Goal: Task Accomplishment & Management: Manage account settings

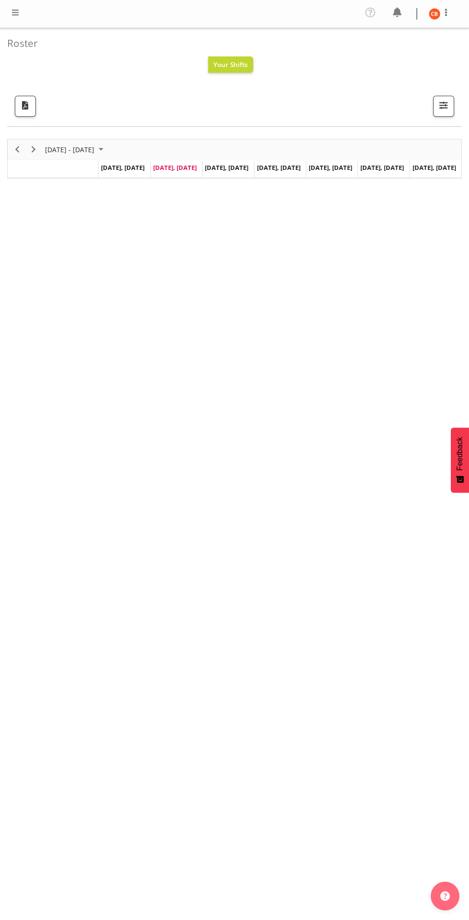
click at [20, 19] on div at bounding box center [15, 14] width 11 height 14
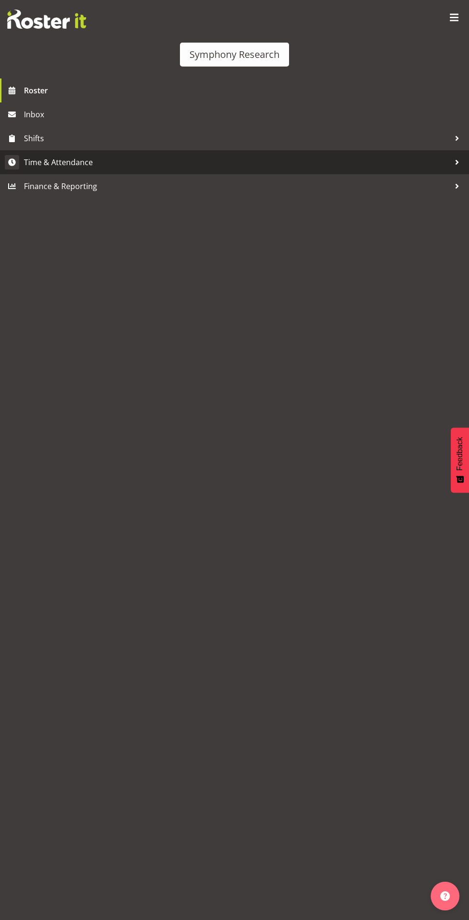
click at [102, 163] on span "Time & Attendance" at bounding box center [237, 162] width 426 height 14
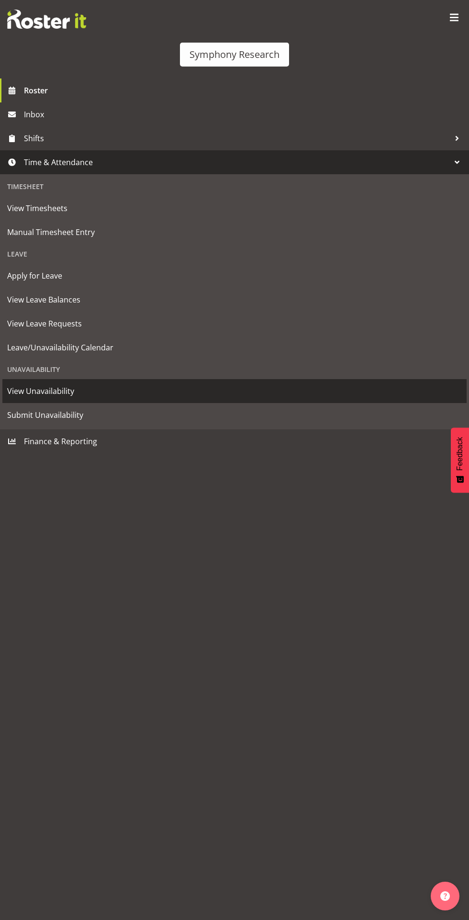
click at [52, 393] on span "View Unavailability" at bounding box center [234, 391] width 455 height 14
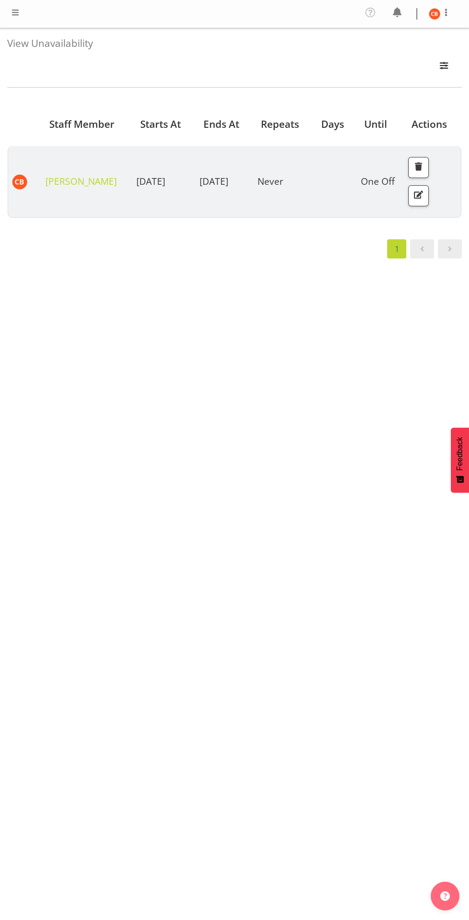
click at [18, 11] on span at bounding box center [15, 12] width 11 height 11
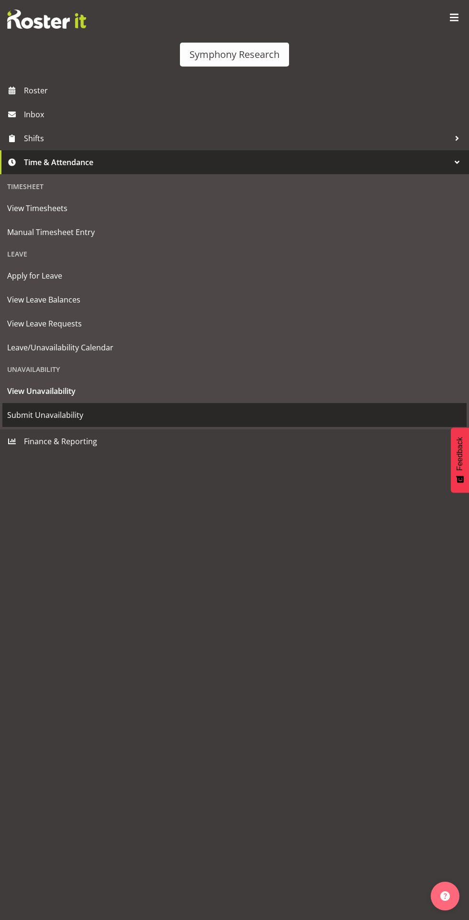
click at [82, 415] on span "Submit Unavailability" at bounding box center [234, 415] width 455 height 14
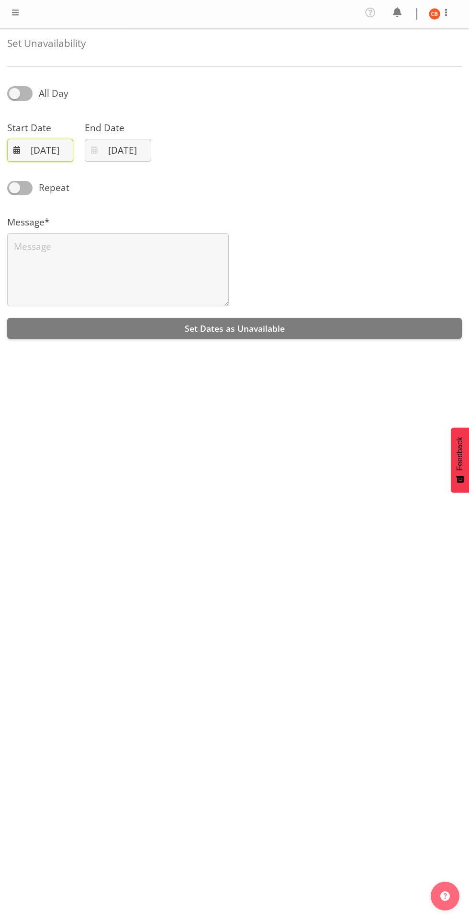
click at [46, 149] on input "26/08/2025" at bounding box center [40, 150] width 66 height 23
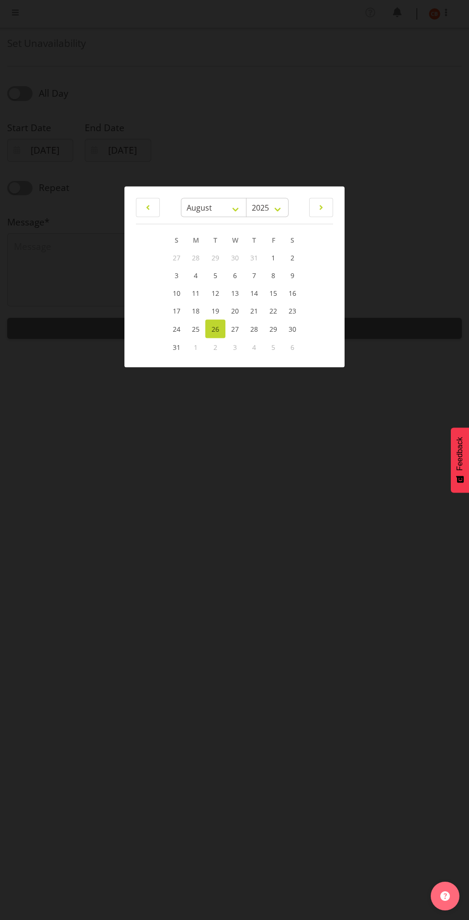
click at [272, 351] on span "5" at bounding box center [273, 346] width 4 height 9
click at [322, 207] on span at bounding box center [320, 207] width 11 height 11
select select "8"
click at [271, 254] on span "5" at bounding box center [273, 257] width 4 height 9
type input "05/09/2025"
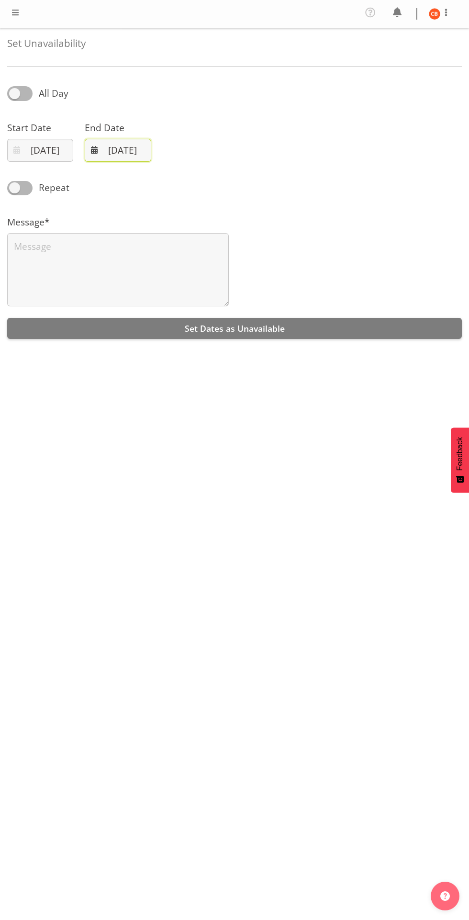
click at [118, 150] on input "26/08/2025" at bounding box center [118, 150] width 66 height 23
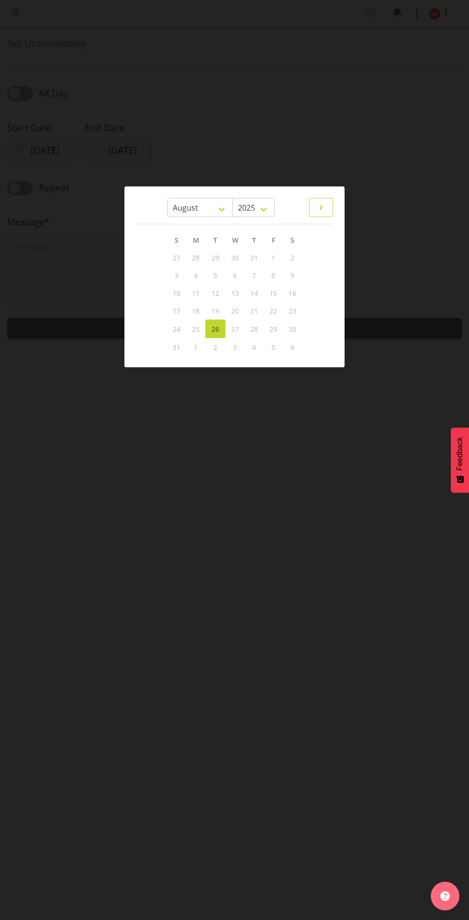
click at [320, 207] on span at bounding box center [320, 207] width 11 height 11
select select "8"
click at [196, 275] on span "8" at bounding box center [196, 275] width 4 height 9
type input "08/09/2025"
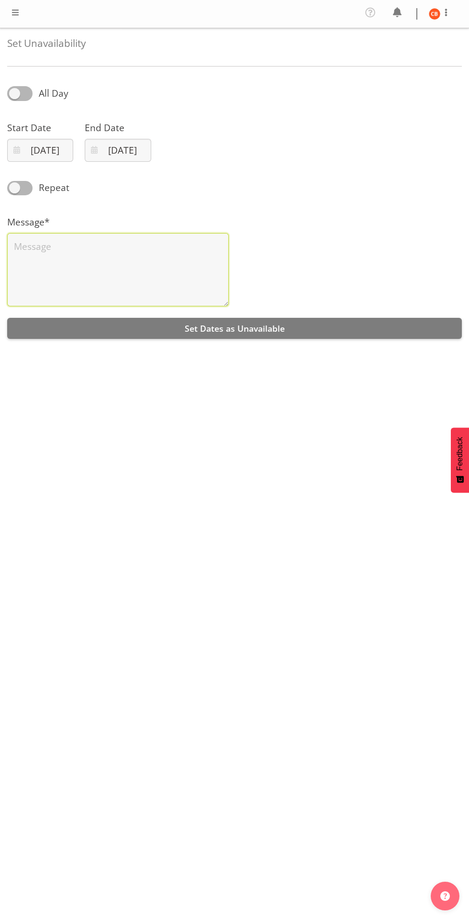
click at [196, 274] on textarea at bounding box center [118, 270] width 222 height 74
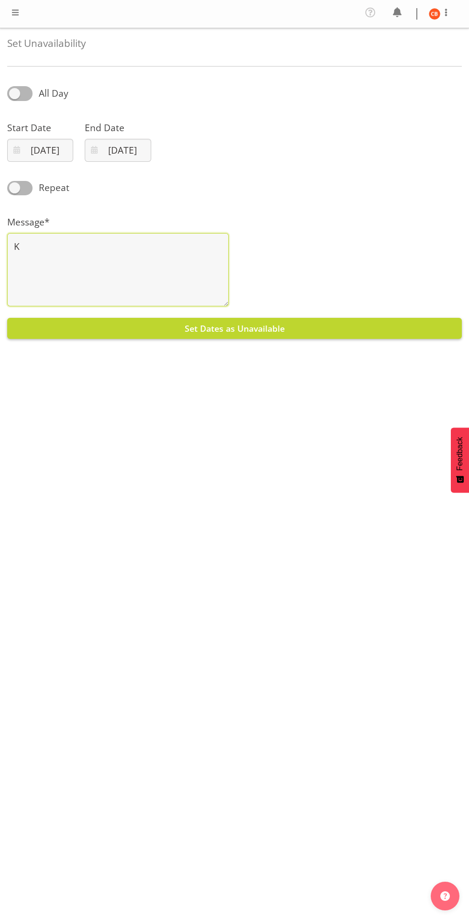
type textarea "K"
click at [365, 332] on button "Set Dates as Unavailable" at bounding box center [234, 328] width 455 height 21
